Goal: Find specific page/section: Find specific page/section

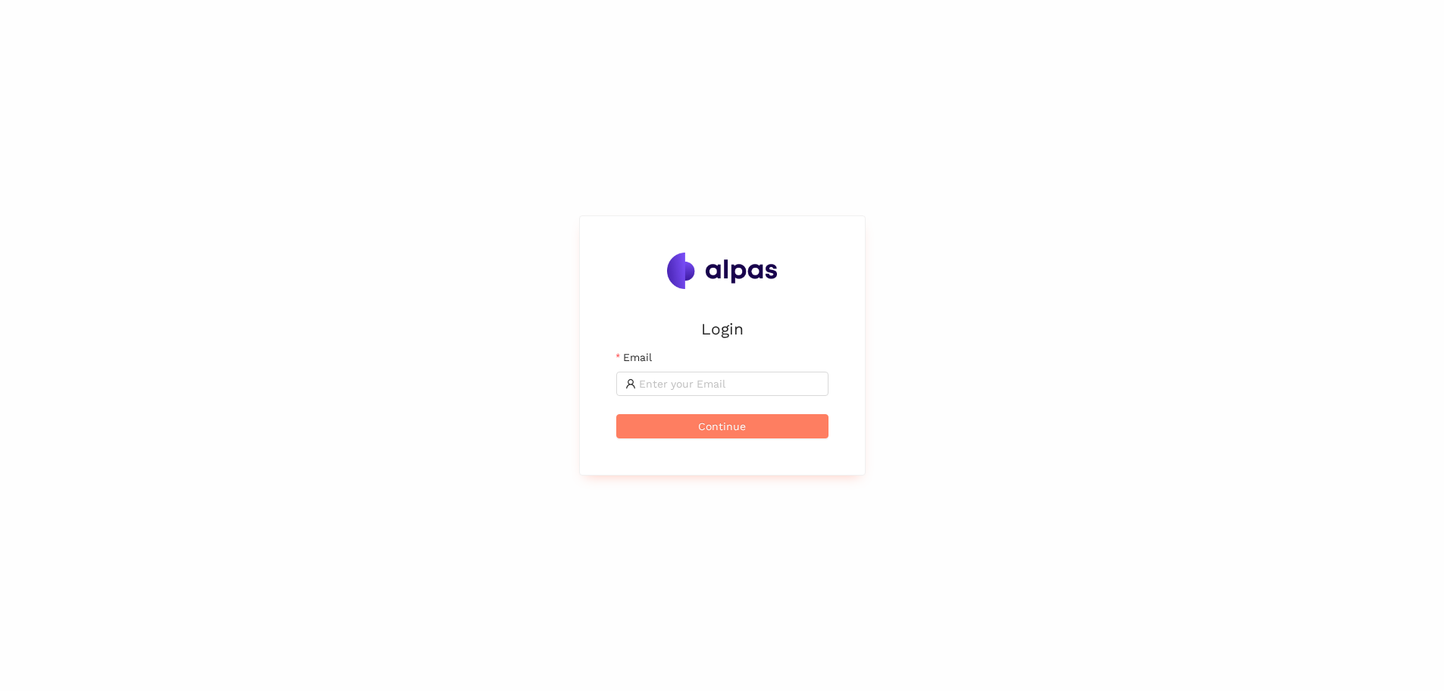
click at [735, 393] on span at bounding box center [722, 383] width 212 height 24
click at [731, 382] on input "Email" at bounding box center [729, 383] width 180 height 17
type input "[PERSON_NAME][EMAIL_ADDRESS][DOMAIN_NAME]"
click at [719, 423] on span "Continue" at bounding box center [722, 426] width 48 height 17
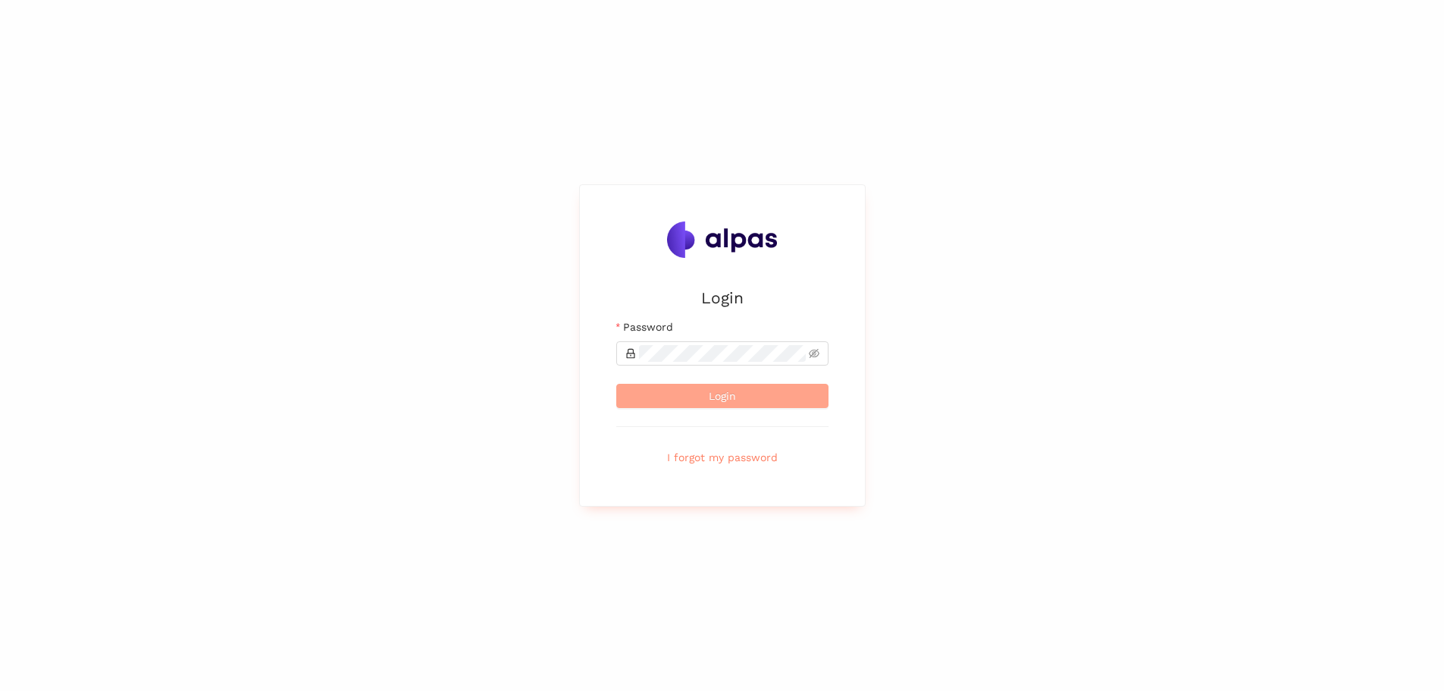
click at [712, 392] on span "Login" at bounding box center [722, 395] width 27 height 17
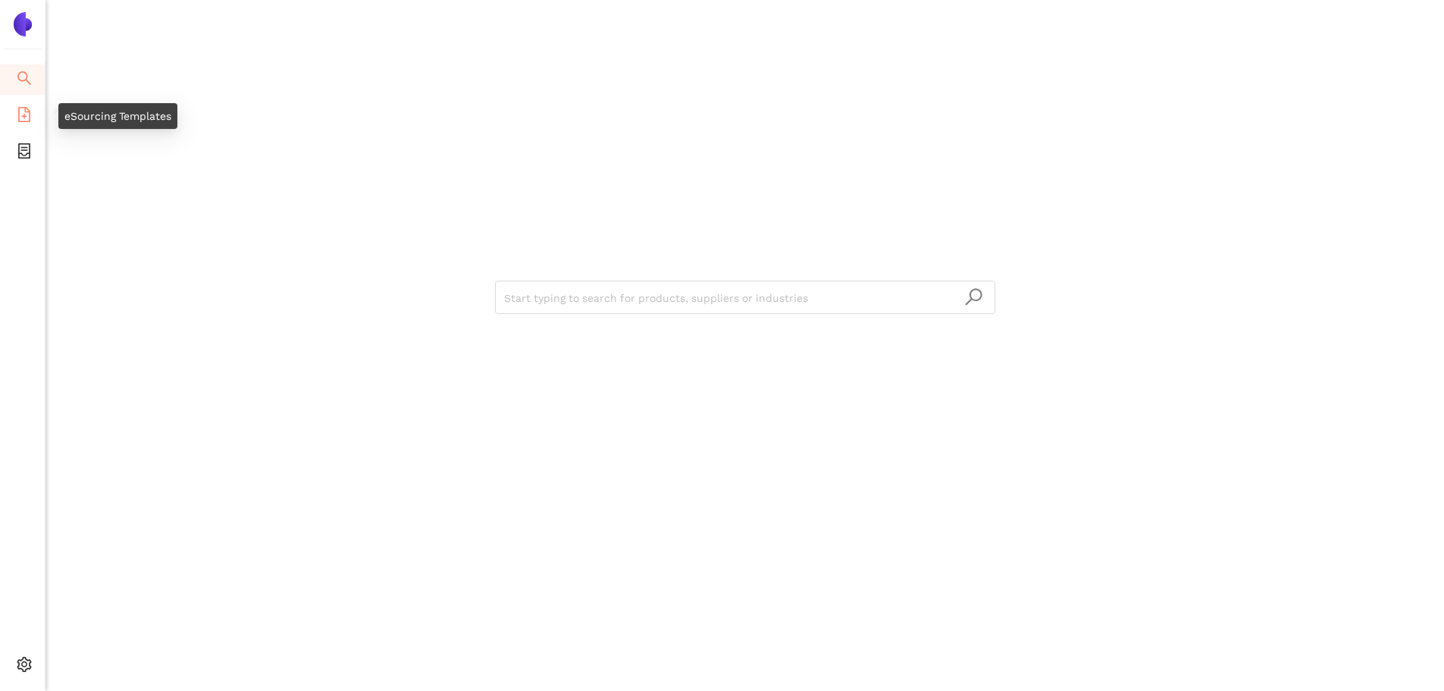
click at [14, 113] on li "eSourcing Templates" at bounding box center [22, 116] width 45 height 30
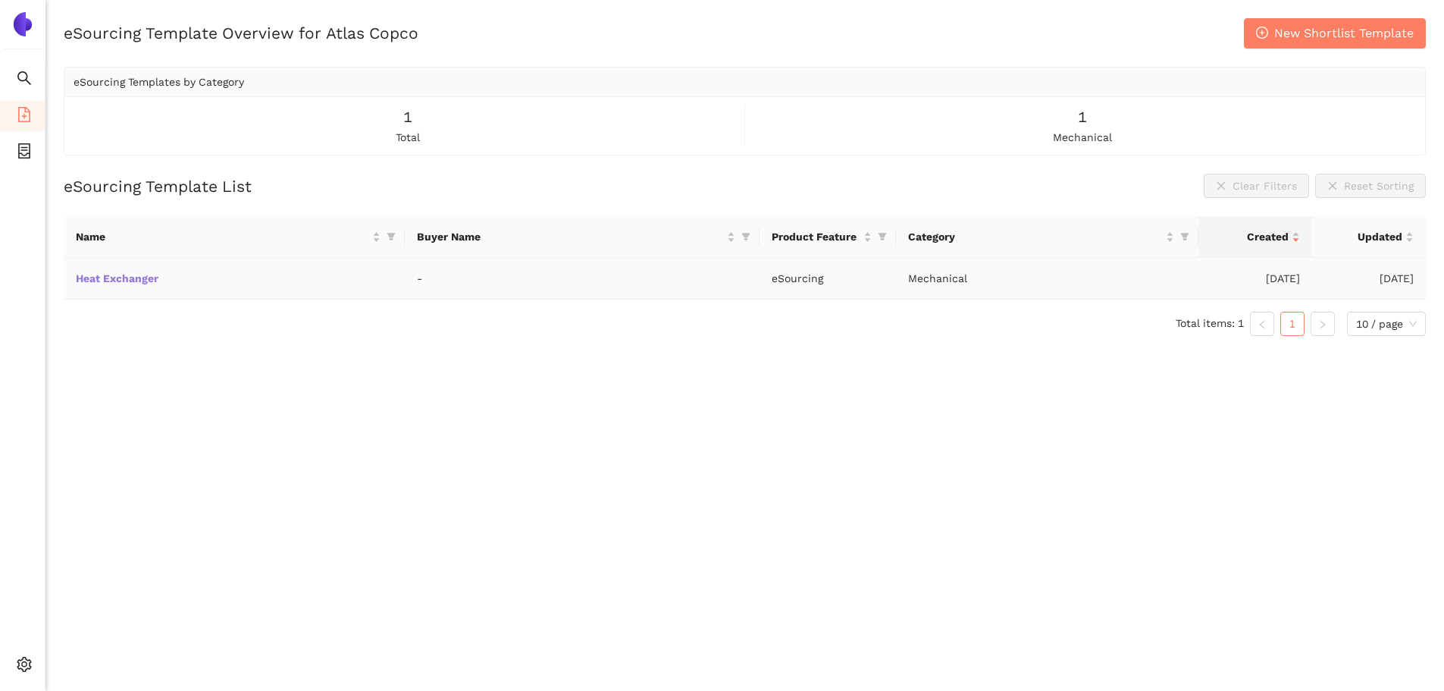
click at [0, 0] on link "Heat Exchanger" at bounding box center [0, 0] width 0 height 0
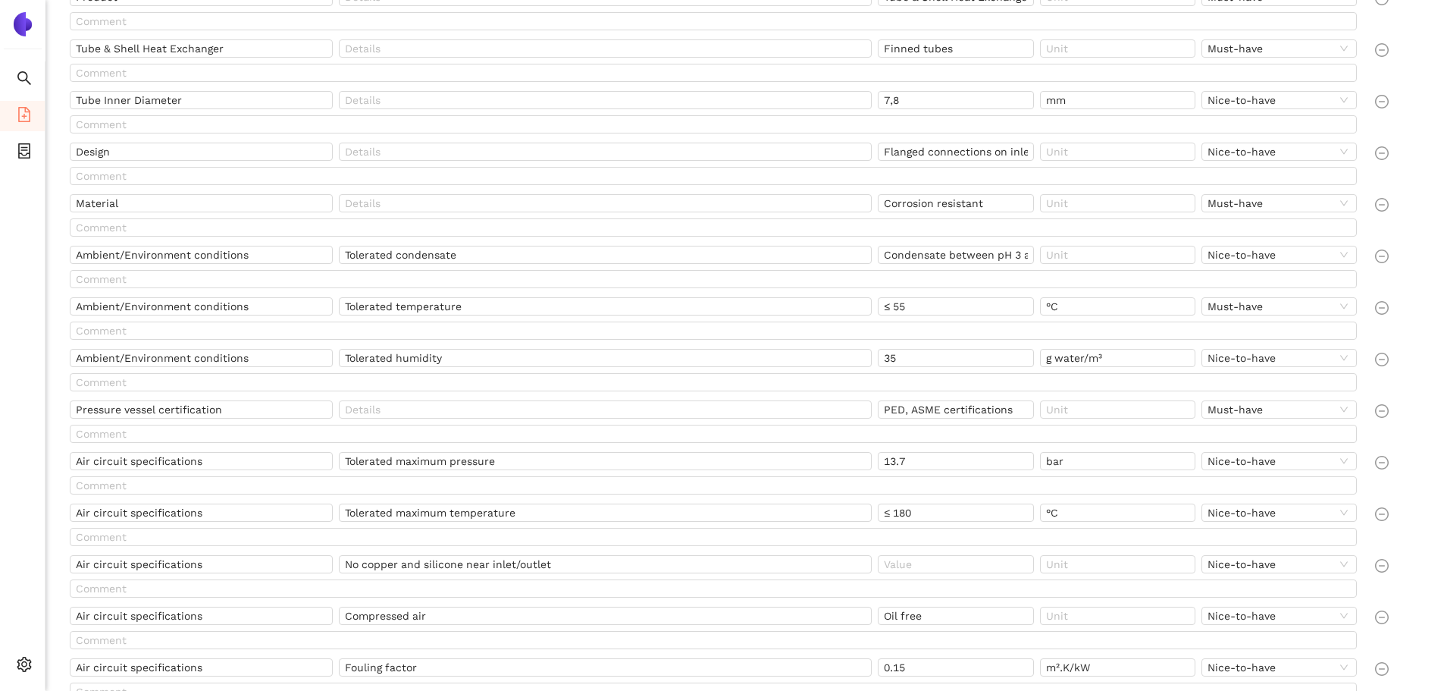
scroll to position [303, 0]
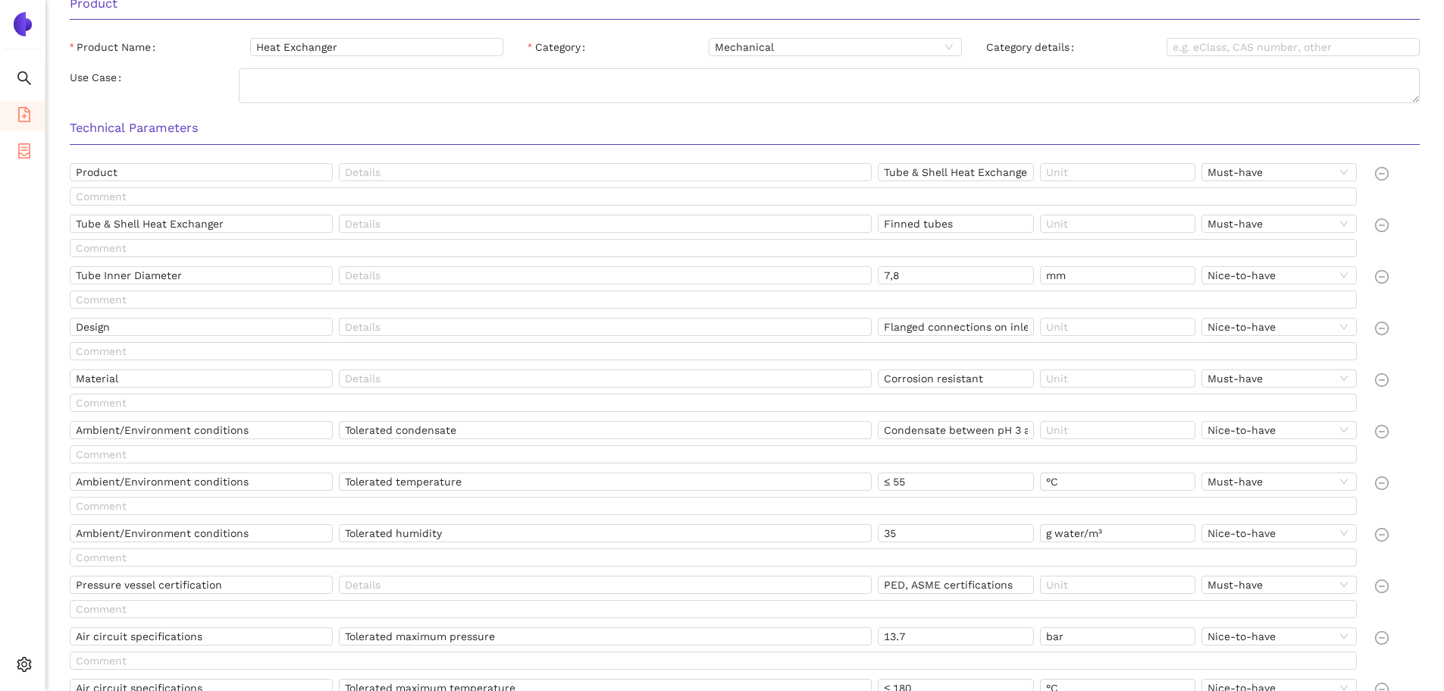
click at [33, 148] on li "eSourcing Projects" at bounding box center [22, 152] width 45 height 30
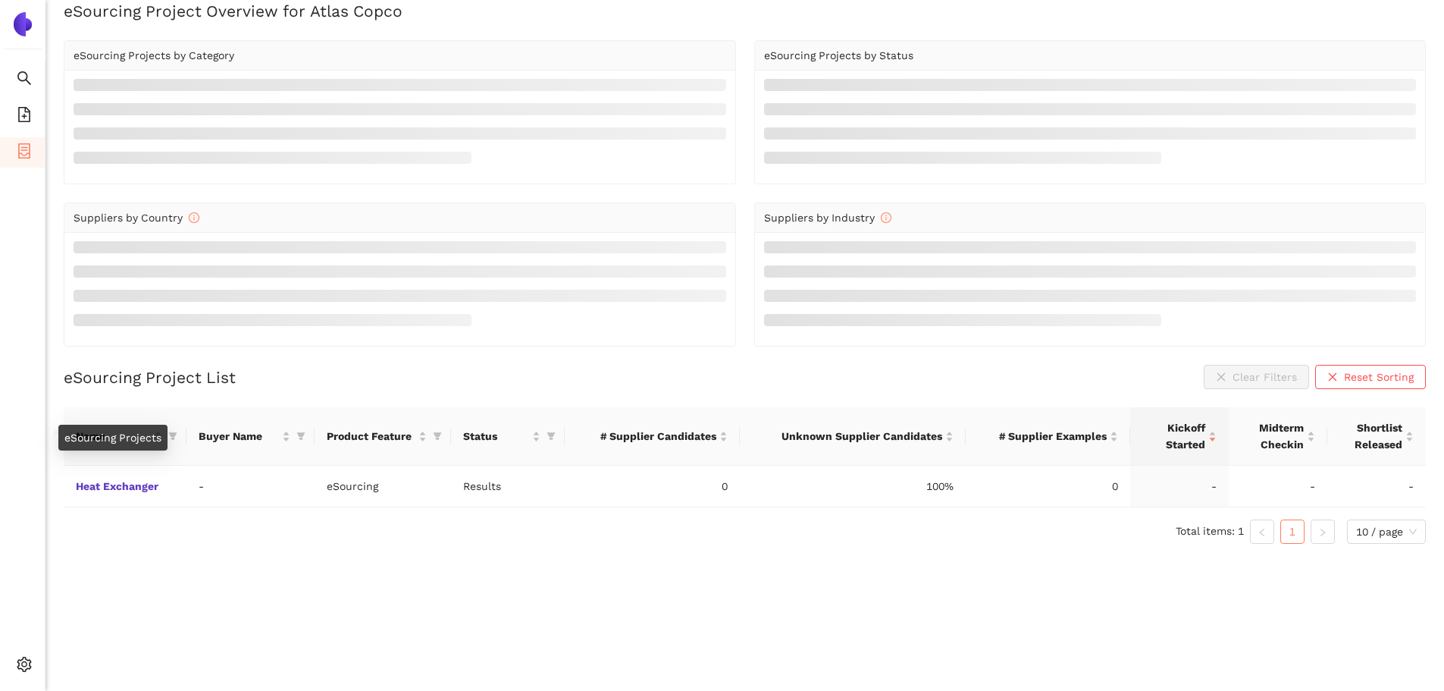
scroll to position [18, 0]
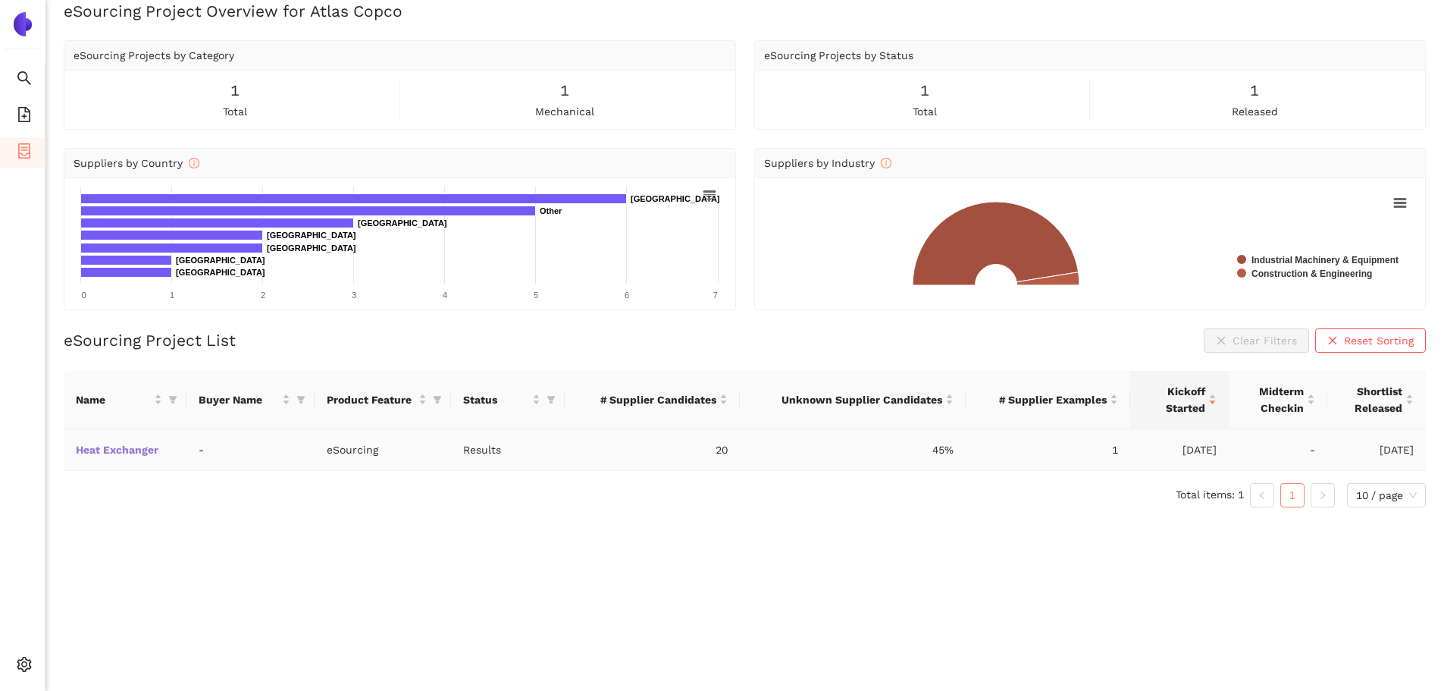
click at [0, 0] on link "Heat Exchanger" at bounding box center [0, 0] width 0 height 0
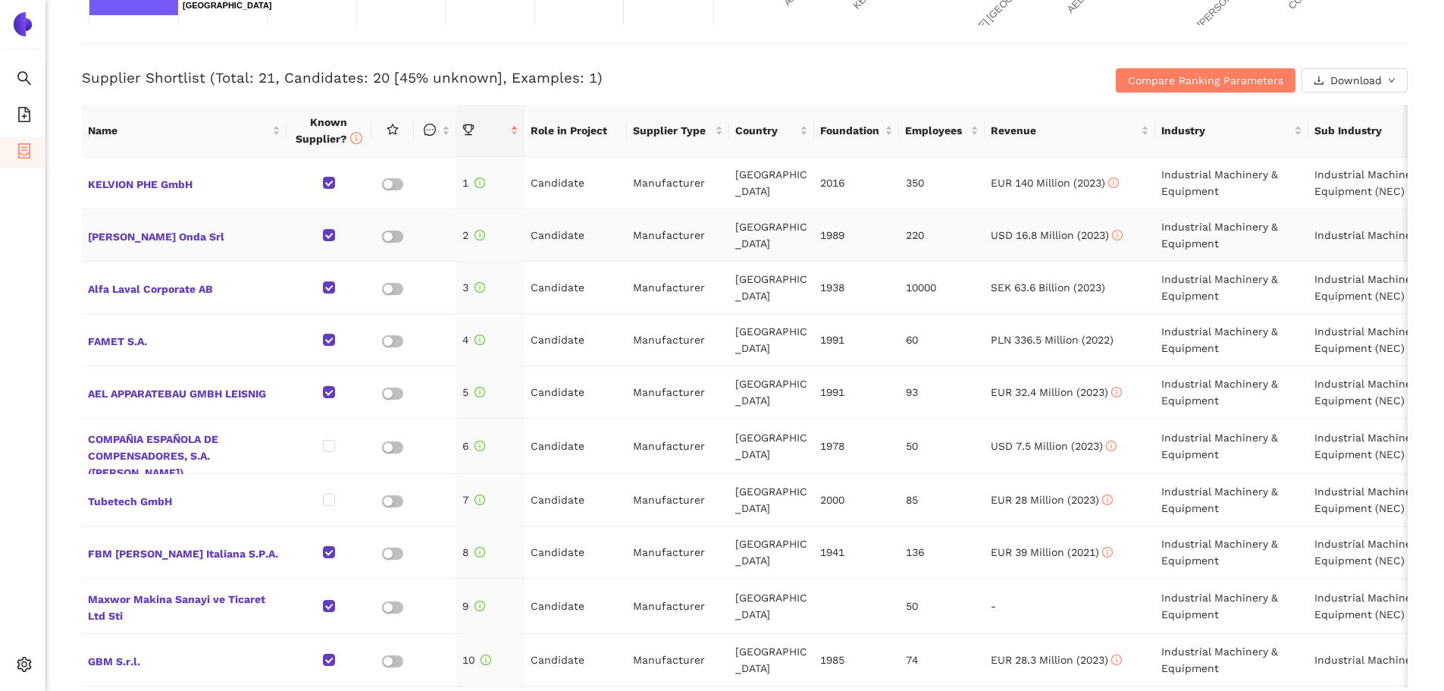
scroll to position [606, 0]
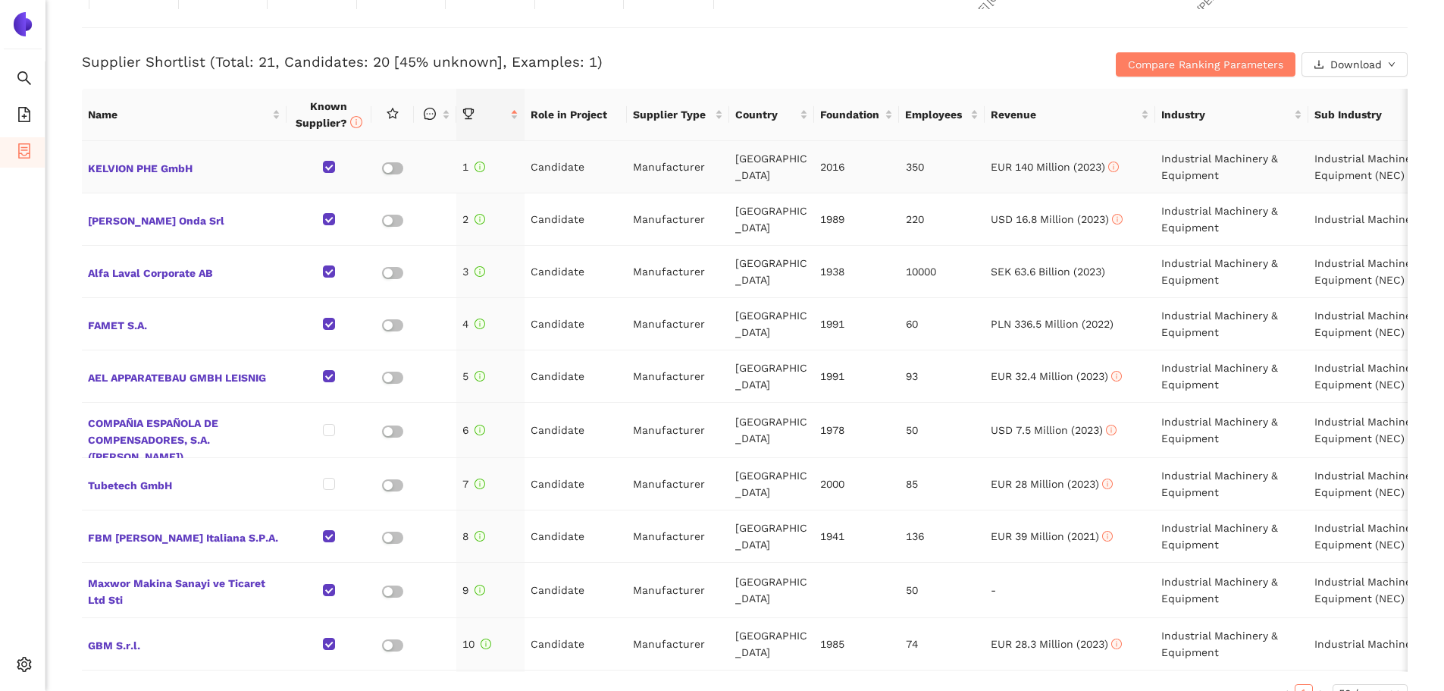
click at [914, 168] on td "350" at bounding box center [942, 167] width 85 height 52
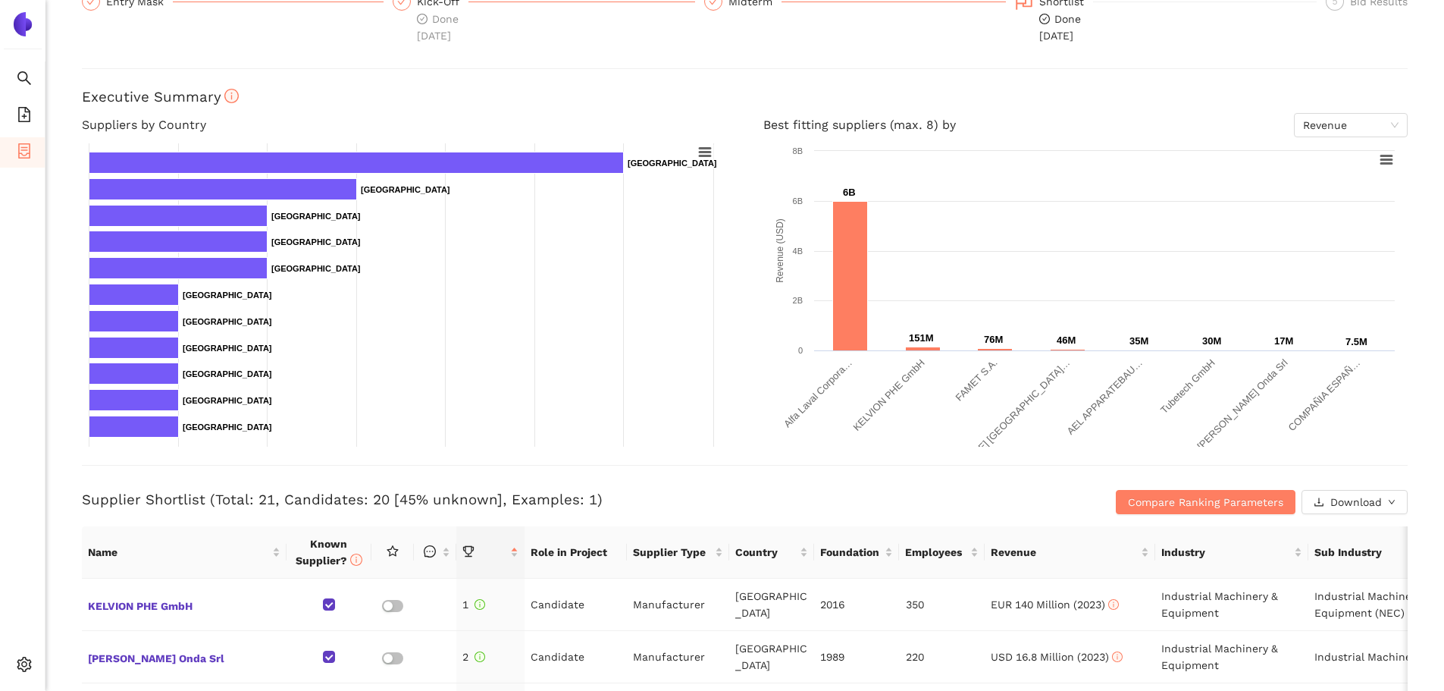
scroll to position [0, 0]
